Goal: Communication & Community: Answer question/provide support

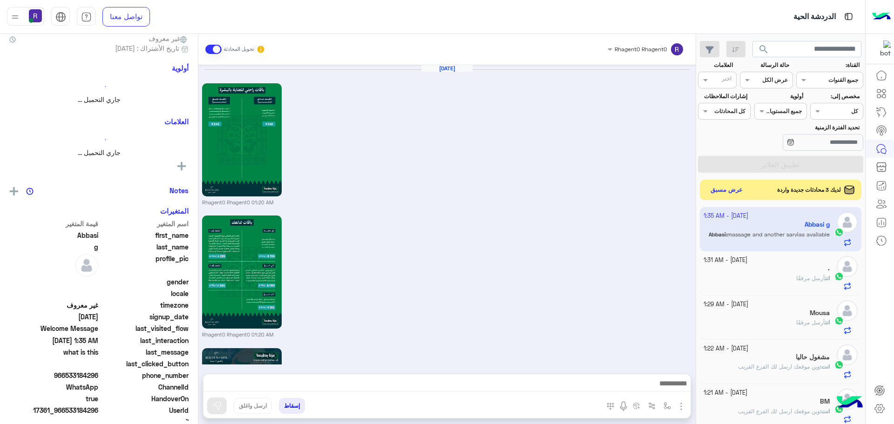
scroll to position [1076, 0]
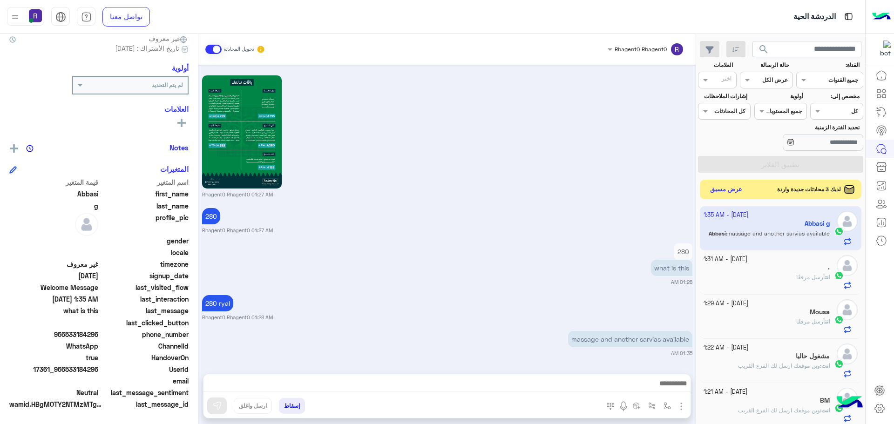
click at [720, 184] on button "عرض مسبق" at bounding box center [726, 189] width 39 height 13
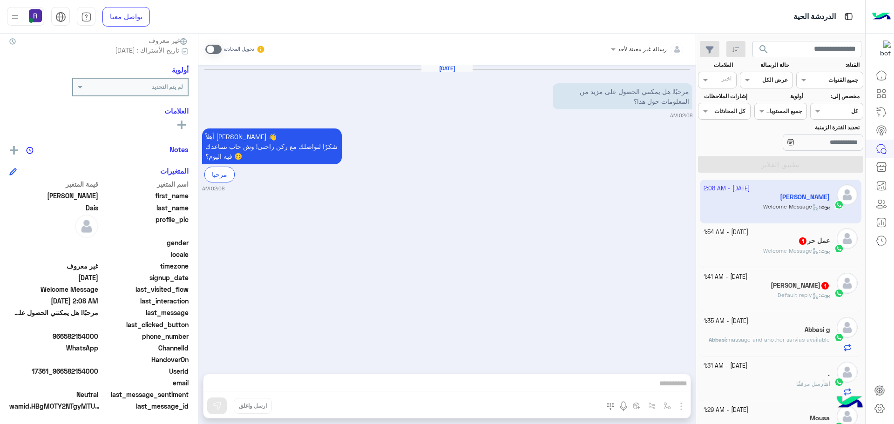
scroll to position [89, 0]
click at [212, 53] on span at bounding box center [213, 49] width 16 height 9
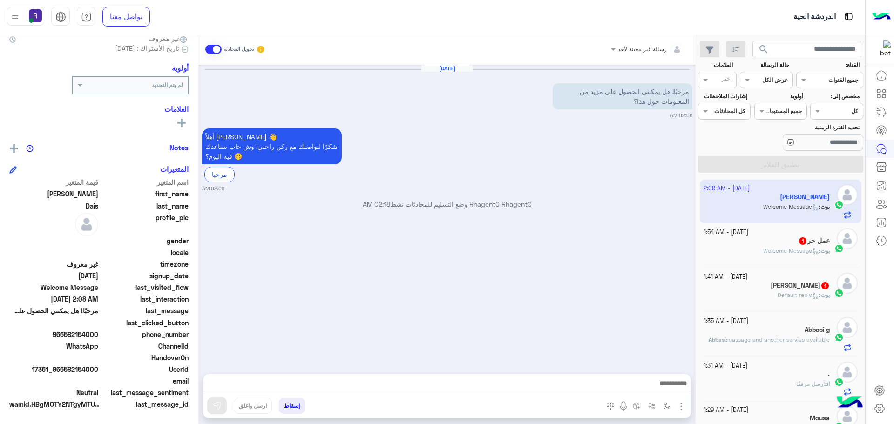
click at [681, 402] on img "button" at bounding box center [680, 406] width 11 height 11
click at [672, 386] on button "الصور" at bounding box center [667, 386] width 40 height 19
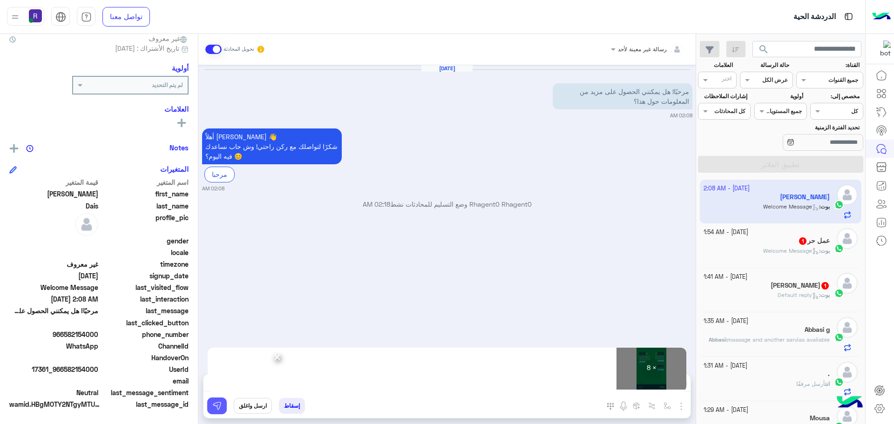
click at [216, 402] on img at bounding box center [216, 405] width 9 height 9
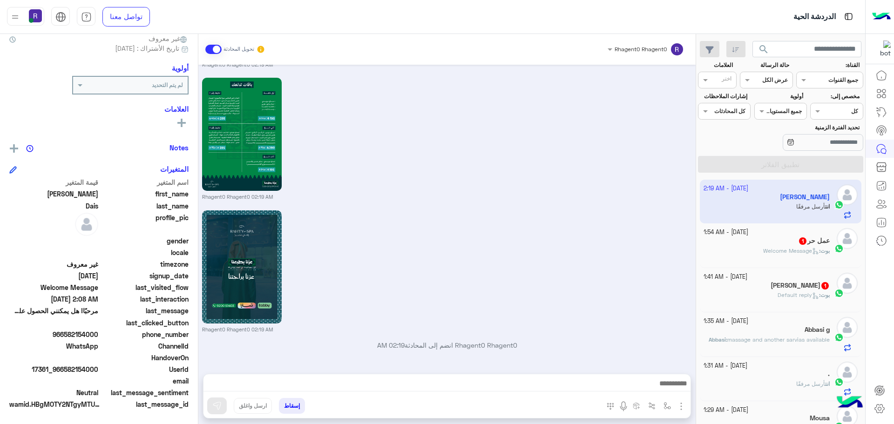
scroll to position [942, 0]
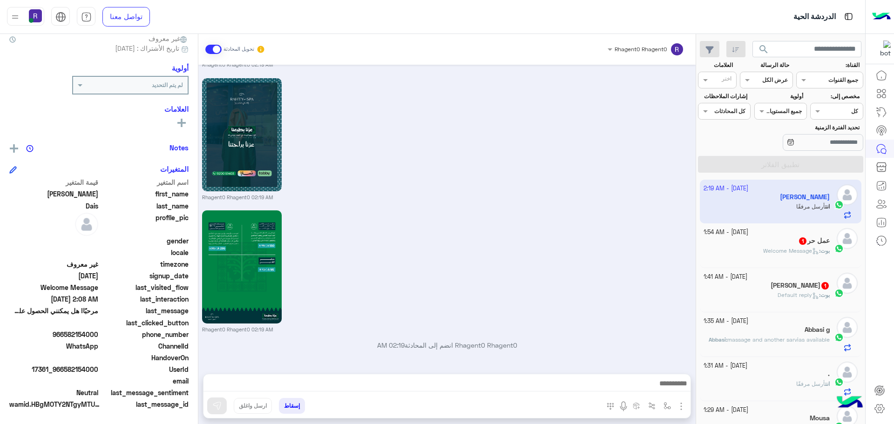
click at [775, 243] on div "عمل حر 1" at bounding box center [766, 242] width 127 height 10
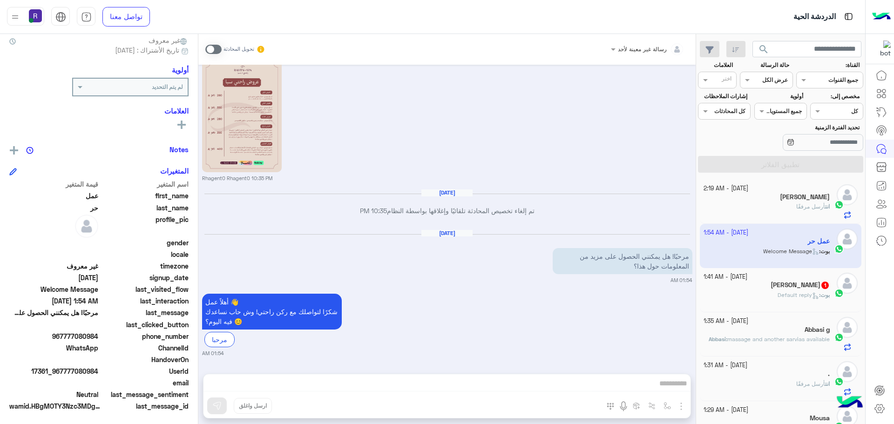
scroll to position [89, 0]
click at [213, 48] on span at bounding box center [213, 49] width 16 height 9
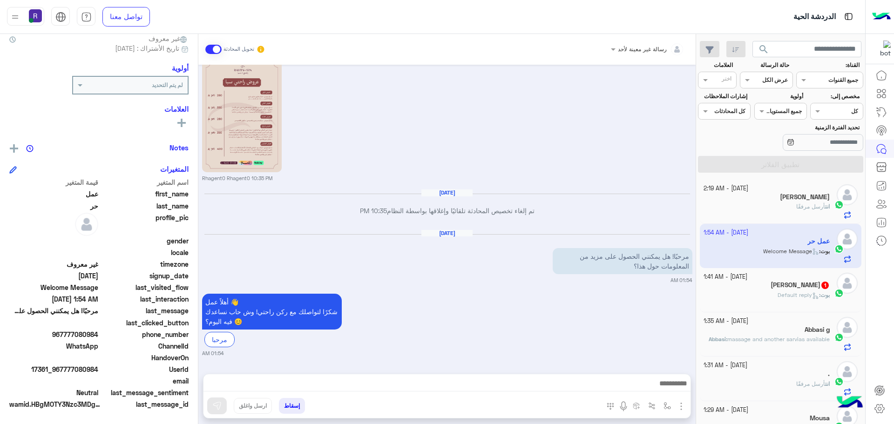
scroll to position [471, 0]
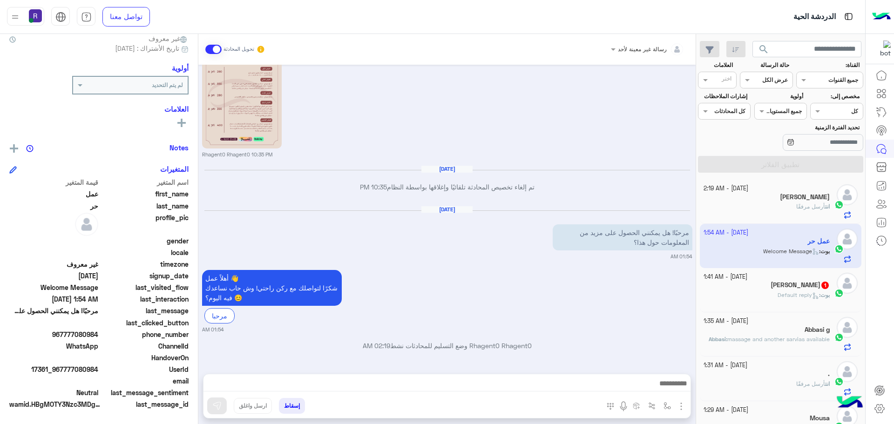
click at [685, 404] on img "button" at bounding box center [680, 406] width 11 height 11
click at [667, 385] on span "الصور" at bounding box center [662, 386] width 17 height 11
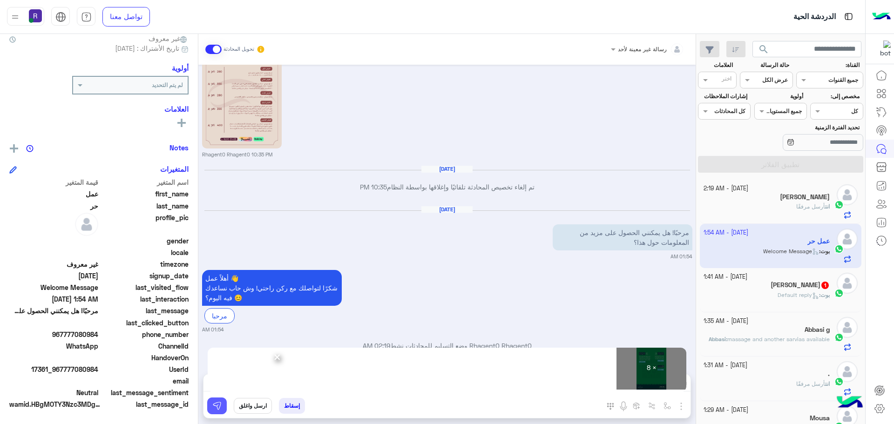
click at [224, 407] on button at bounding box center [217, 406] width 20 height 17
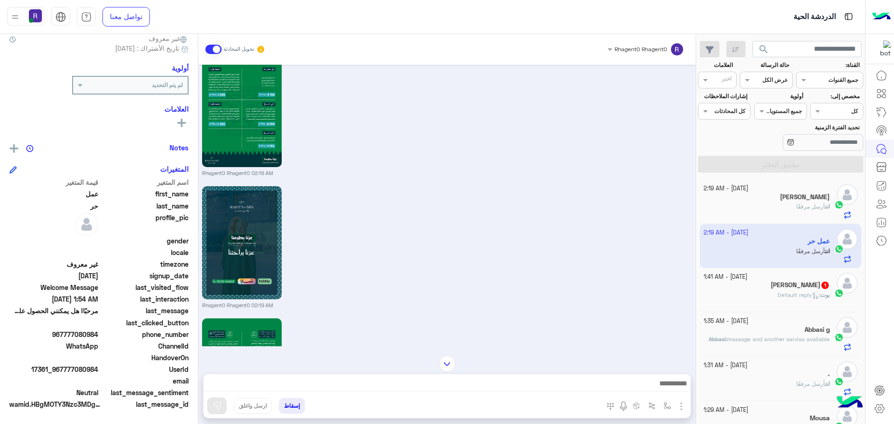
scroll to position [1577, 0]
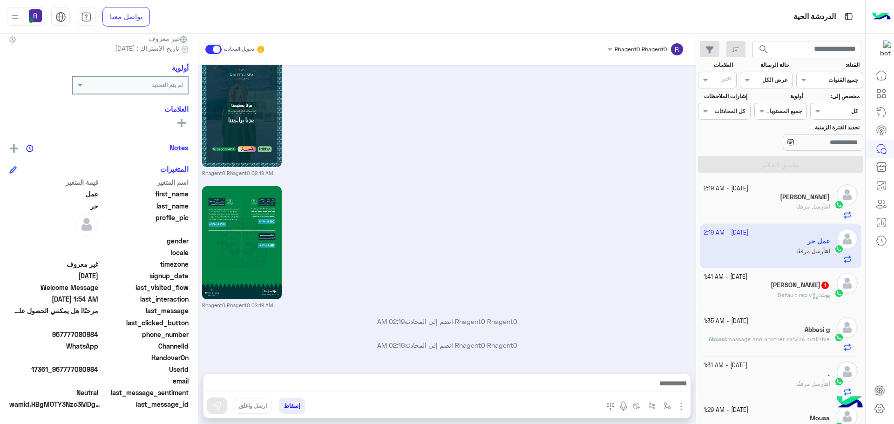
click at [804, 296] on span "Default reply" at bounding box center [797, 294] width 41 height 7
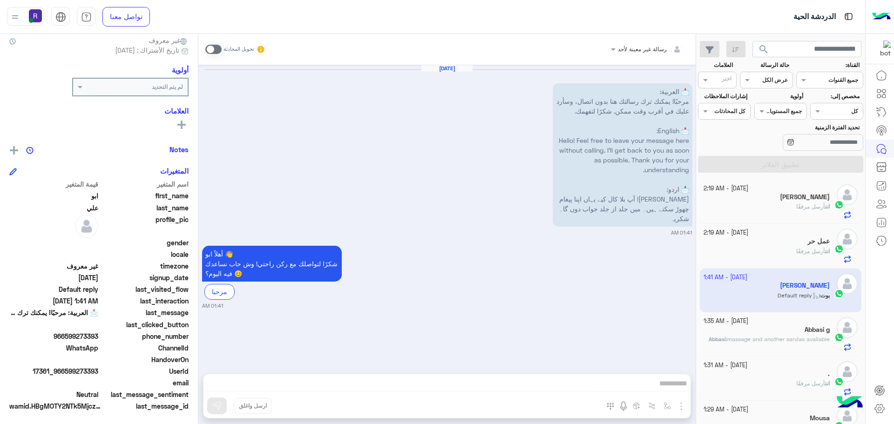
scroll to position [89, 0]
click at [216, 51] on span at bounding box center [213, 49] width 16 height 9
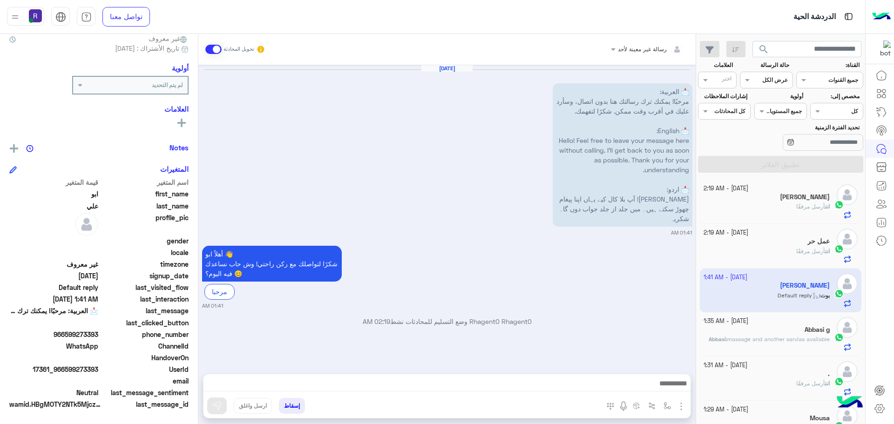
click at [679, 407] on img "button" at bounding box center [680, 406] width 11 height 11
click at [666, 393] on button "الصور" at bounding box center [667, 386] width 40 height 19
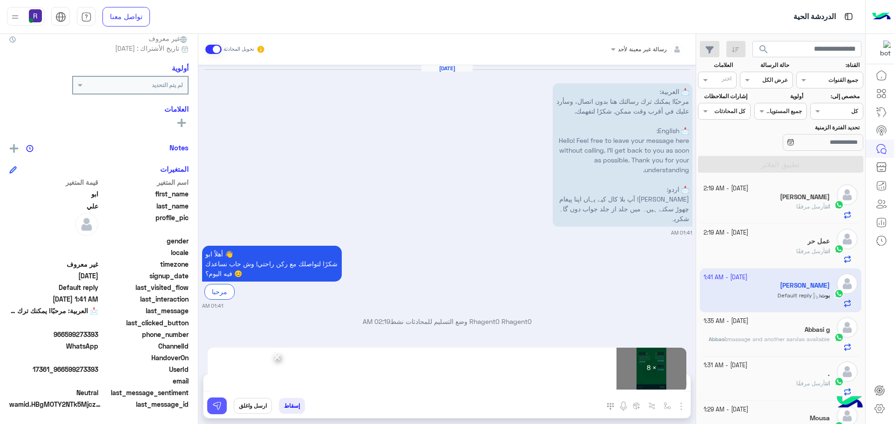
click at [221, 408] on img at bounding box center [216, 405] width 9 height 9
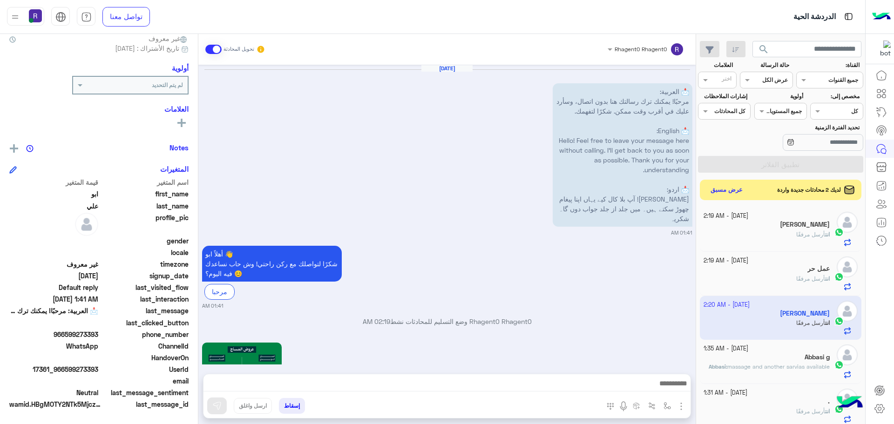
scroll to position [1083, 0]
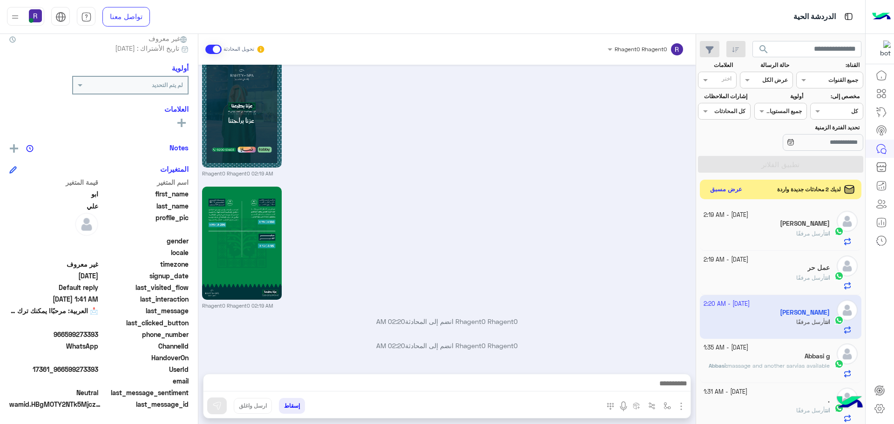
click at [719, 195] on button "عرض مسبق" at bounding box center [726, 189] width 39 height 13
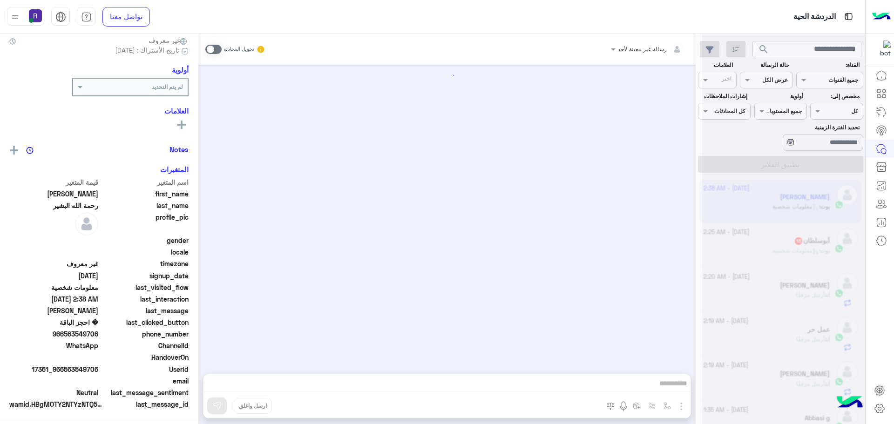
scroll to position [832, 0]
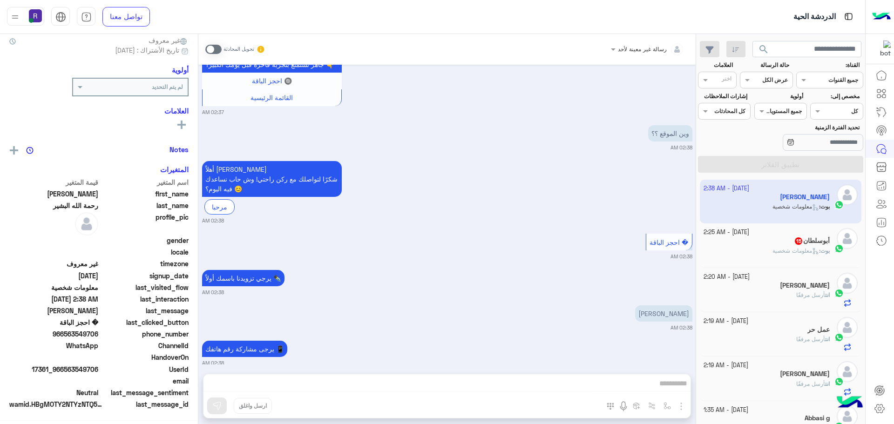
click at [802, 244] on h5 "أبوسلطان 15" at bounding box center [812, 241] width 36 height 8
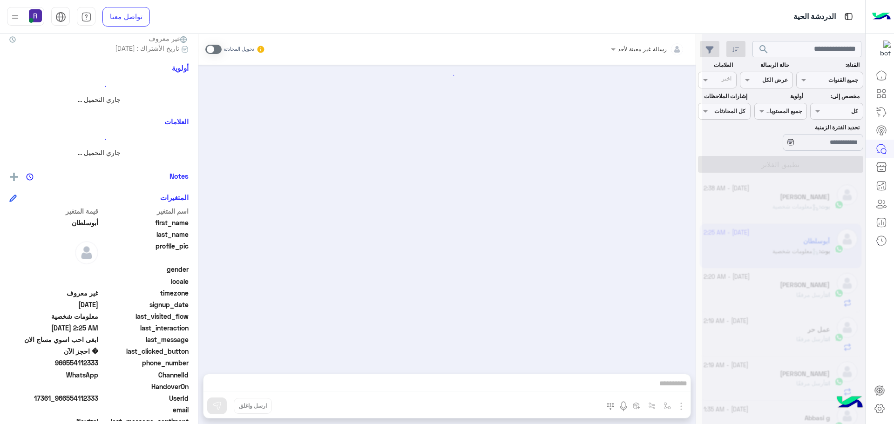
scroll to position [1009, 0]
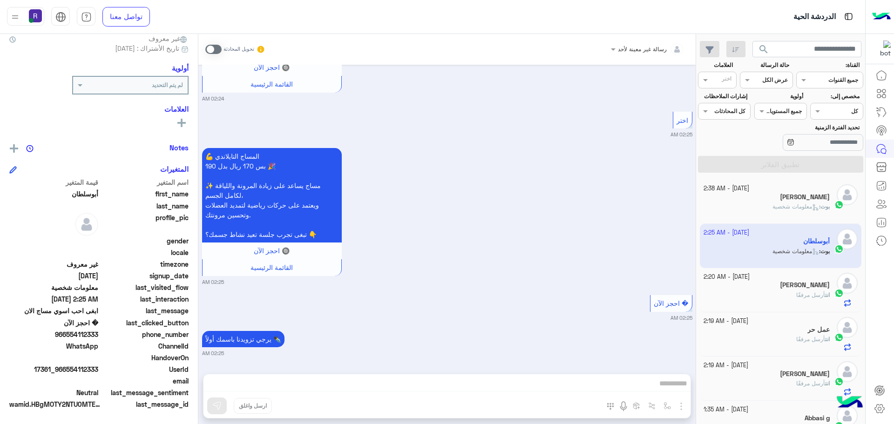
click at [598, 382] on div "رسالة غير معينة لأحد تحويل المحادثة [DATE] اختر 02:21 AM 💆‍♂️ المساج السويدي بس…" at bounding box center [446, 231] width 497 height 394
click at [211, 53] on span at bounding box center [213, 49] width 16 height 9
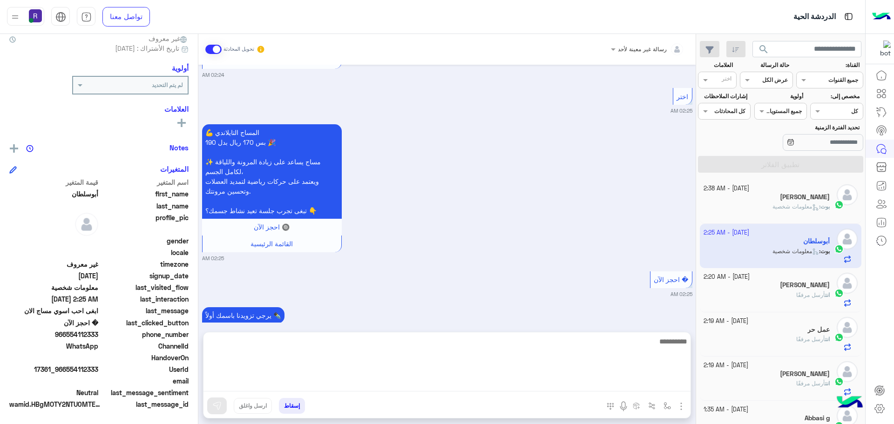
click at [616, 388] on textarea at bounding box center [446, 364] width 487 height 56
type textarea "*"
type textarea "**********"
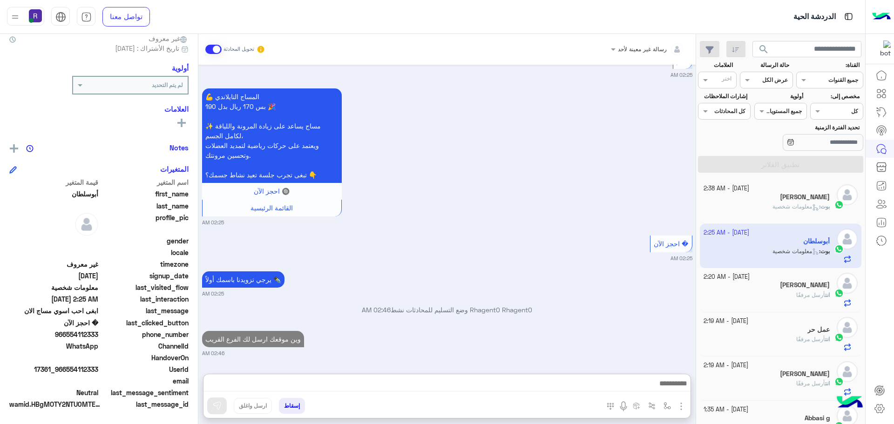
click at [812, 206] on icon at bounding box center [815, 207] width 7 height 7
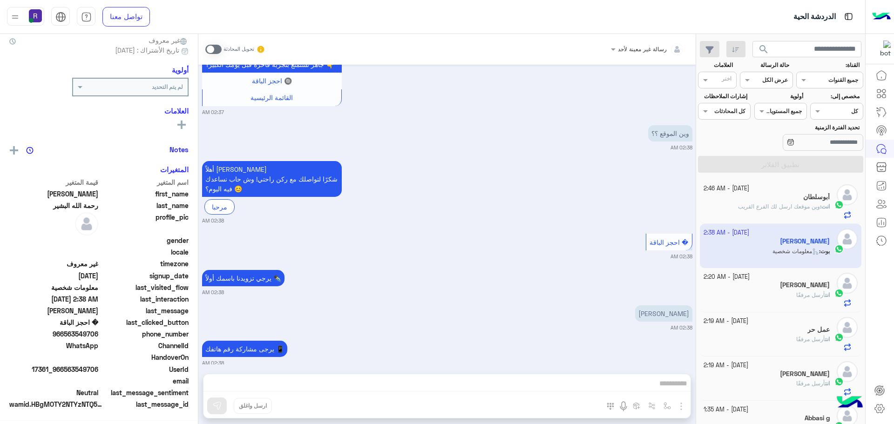
scroll to position [89, 0]
click at [209, 53] on span at bounding box center [213, 49] width 16 height 9
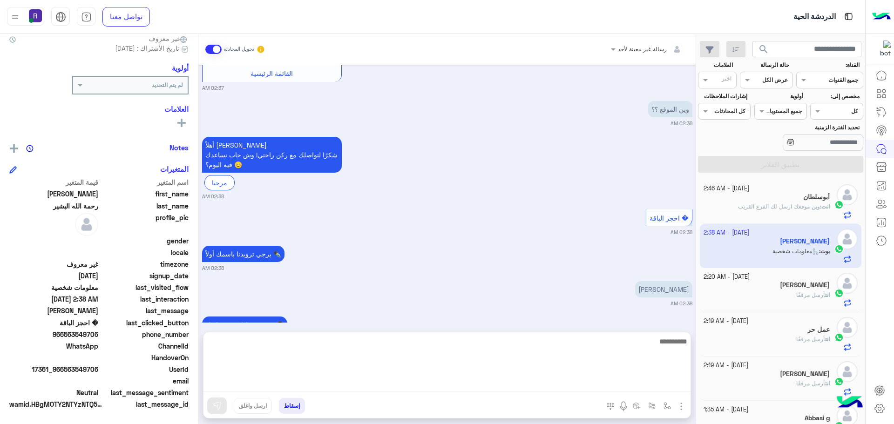
click at [593, 390] on textarea at bounding box center [446, 364] width 487 height 56
type textarea "**********"
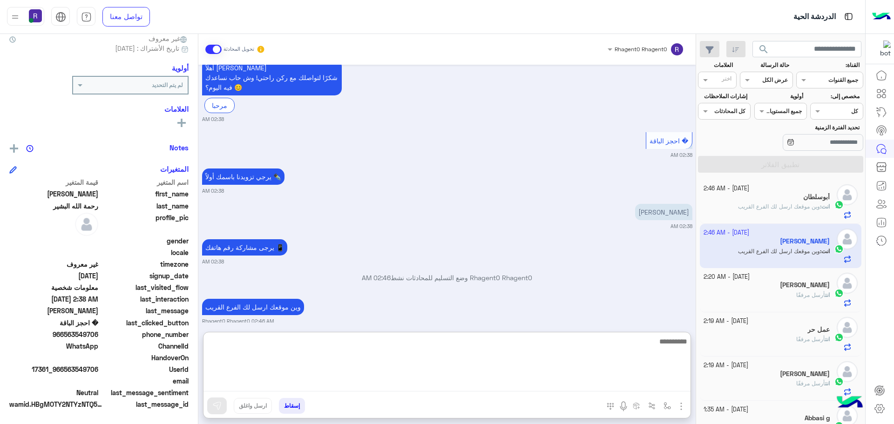
scroll to position [957, 0]
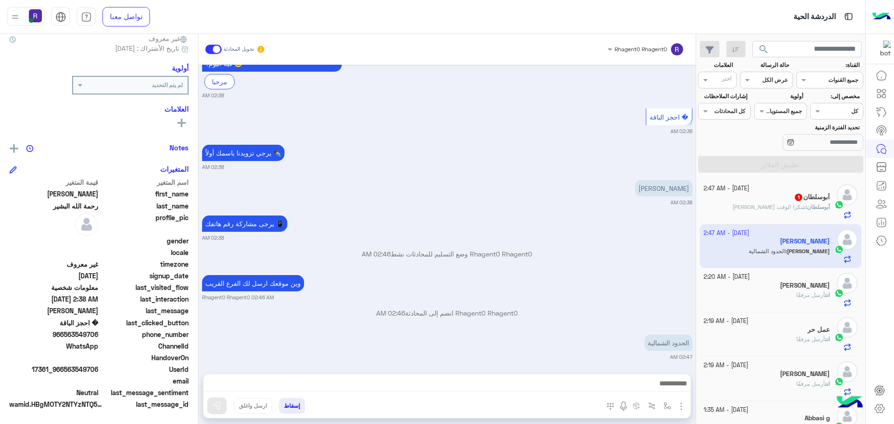
click at [636, 294] on small "Rhagent0 Rhagent0 02:46 AM" at bounding box center [447, 297] width 490 height 7
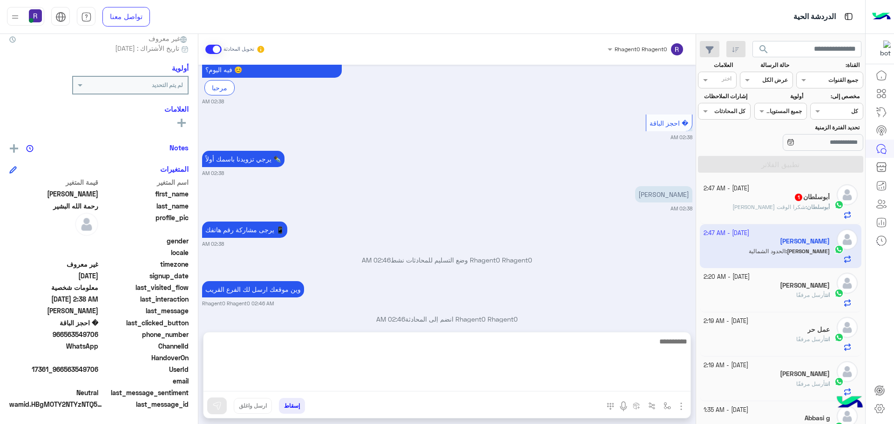
click at [666, 381] on textarea at bounding box center [446, 364] width 487 height 56
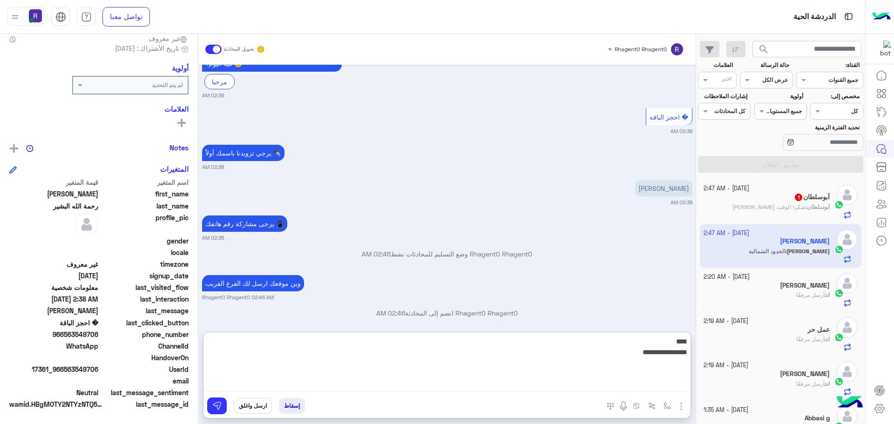
click at [624, 339] on textarea "**********" at bounding box center [446, 364] width 487 height 56
click at [645, 355] on textarea "**********" at bounding box center [446, 364] width 487 height 56
type textarea "**********"
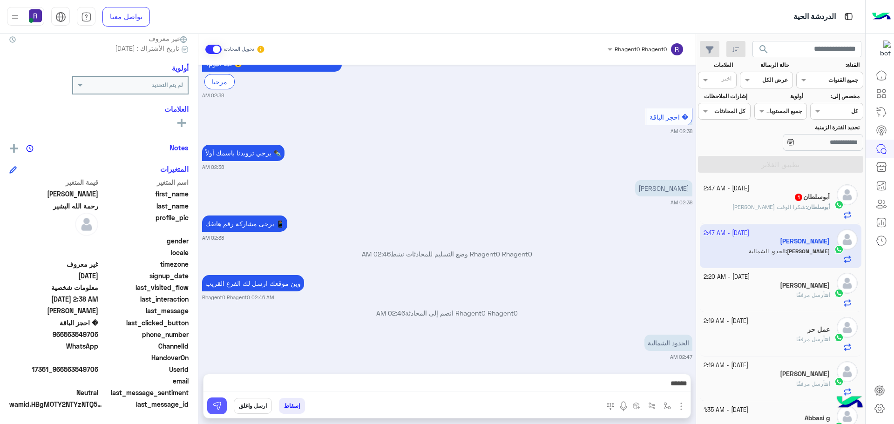
click at [222, 399] on button at bounding box center [217, 406] width 20 height 17
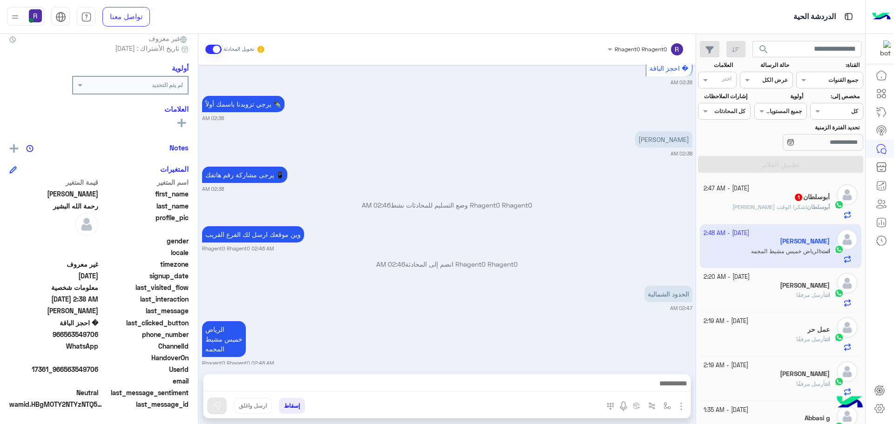
click at [790, 203] on span "شكرا الوقت [PERSON_NAME]" at bounding box center [768, 206] width 73 height 7
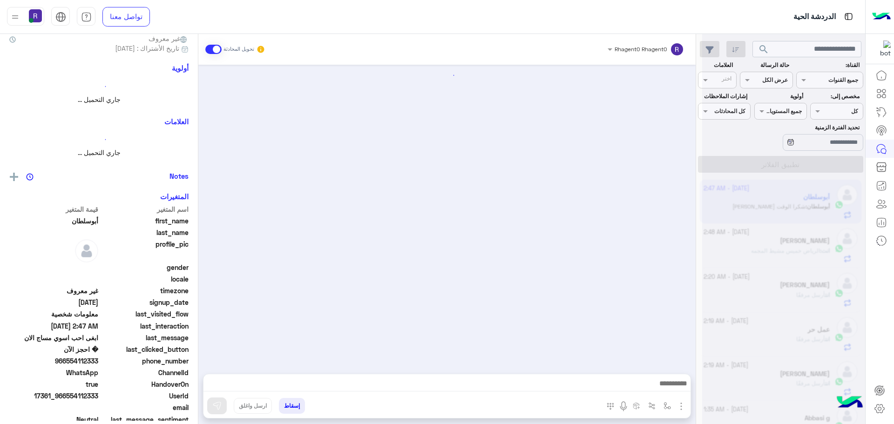
scroll to position [712, 0]
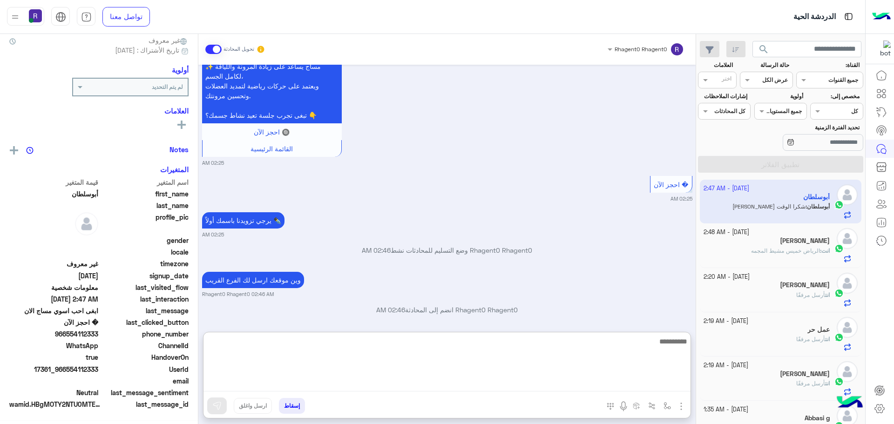
click at [654, 380] on textarea at bounding box center [446, 364] width 487 height 56
type textarea "**********"
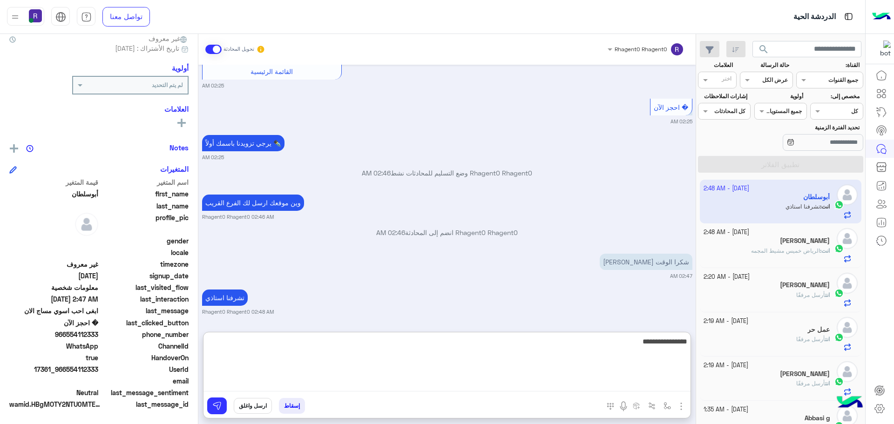
type textarea "**********"
